Goal: Task Accomplishment & Management: Manage account settings

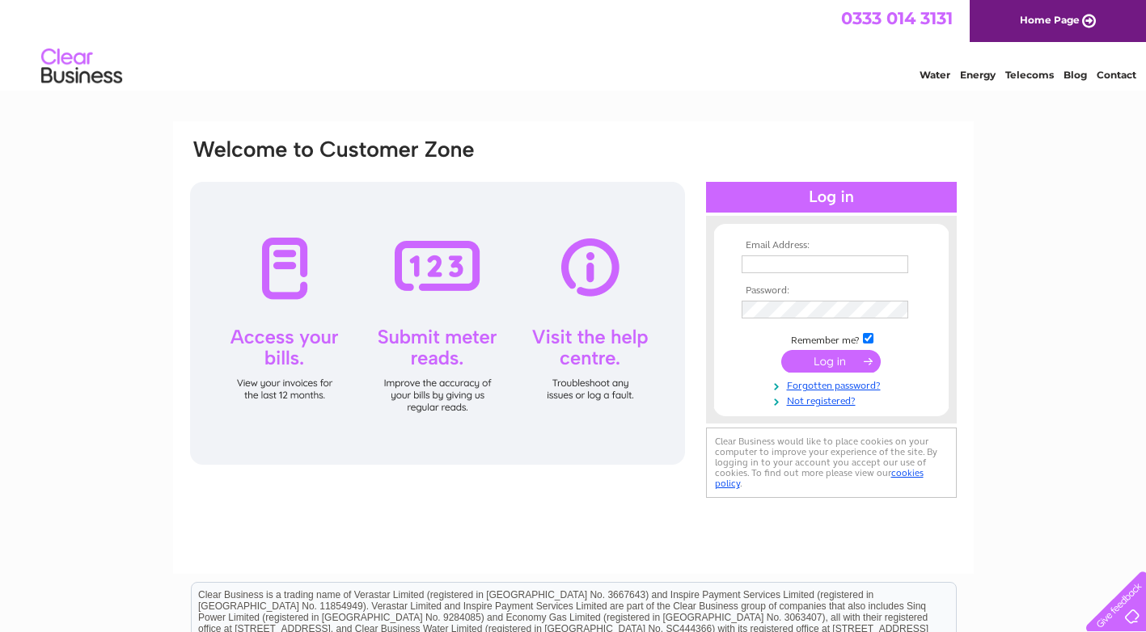
type input "alison@astrahygiene.com"
click at [868, 362] on input "submit" at bounding box center [830, 361] width 99 height 23
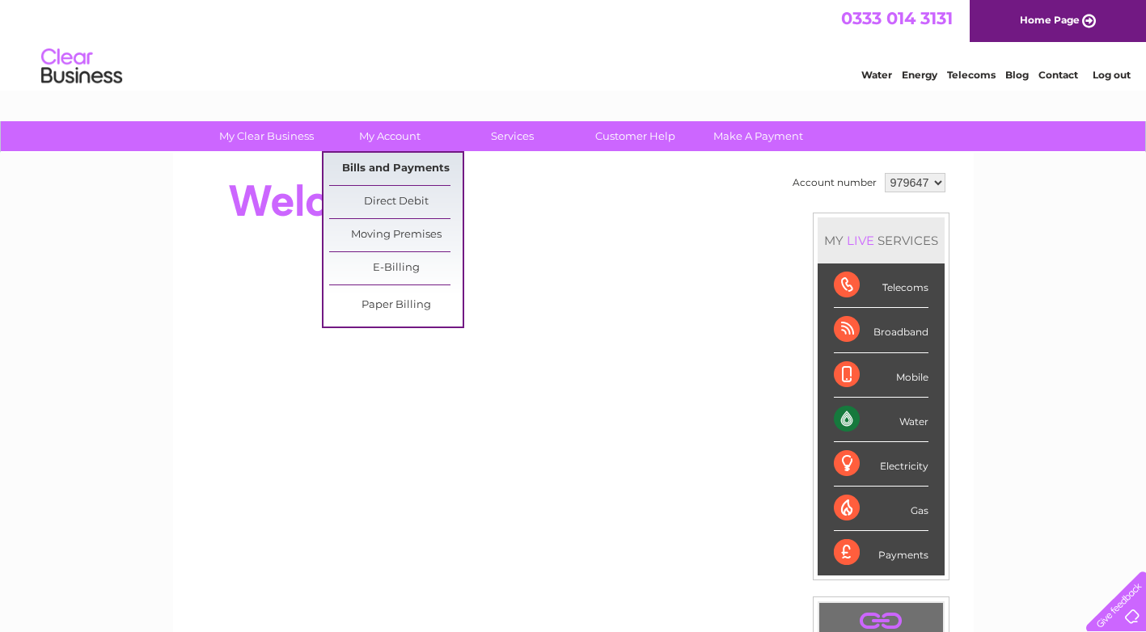
click at [408, 167] on link "Bills and Payments" at bounding box center [395, 169] width 133 height 32
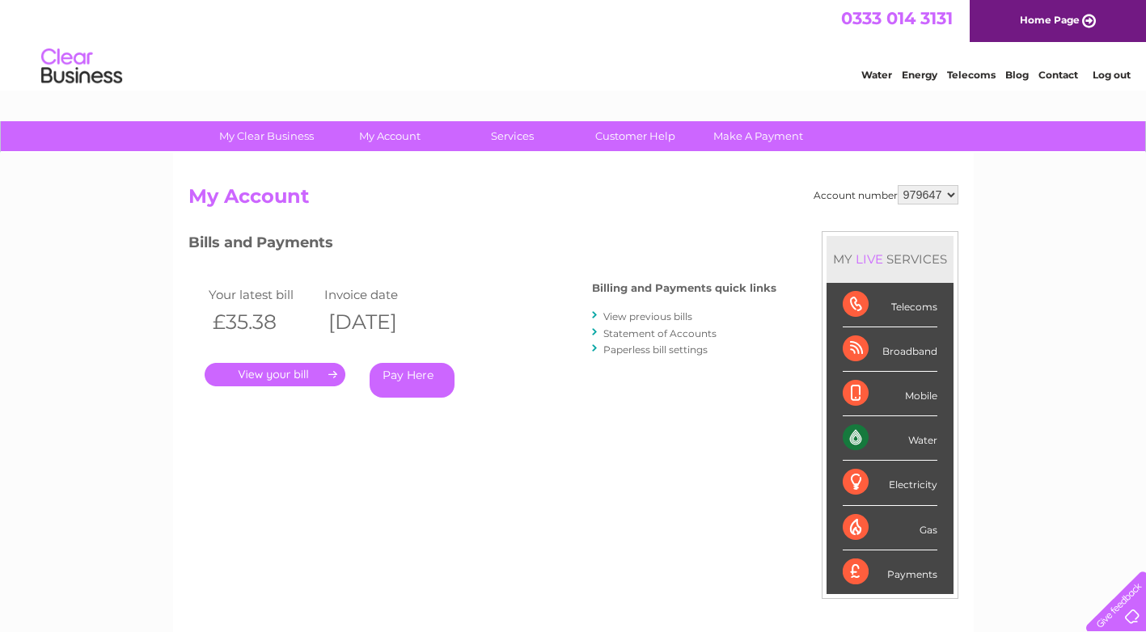
click at [332, 368] on link "." at bounding box center [275, 374] width 141 height 23
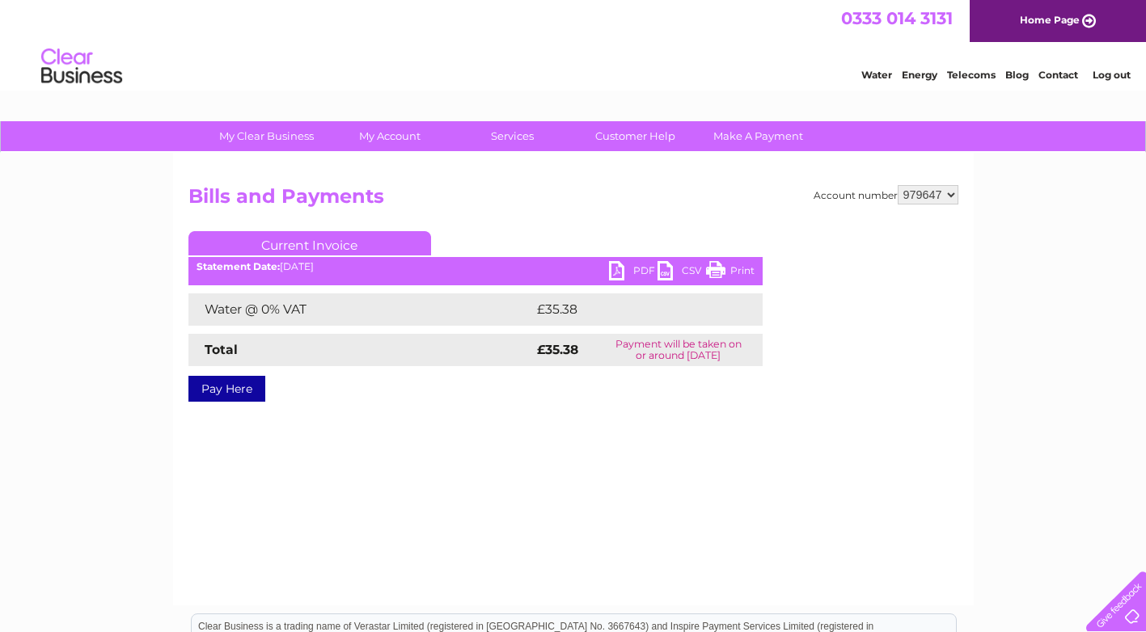
click at [636, 268] on link "PDF" at bounding box center [633, 272] width 49 height 23
